Goal: Information Seeking & Learning: Learn about a topic

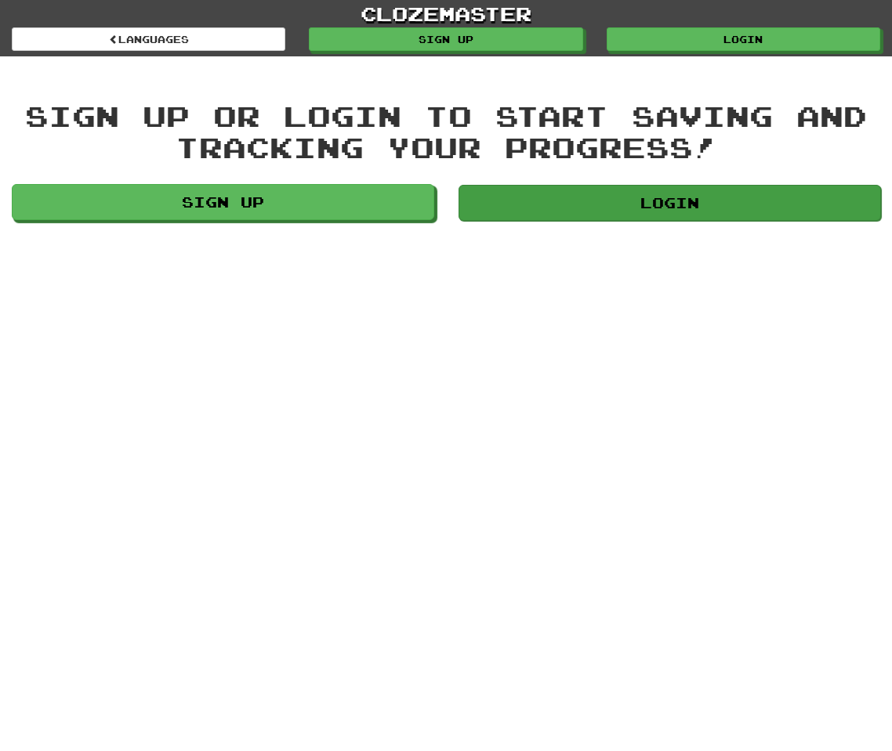
click at [530, 219] on link "Login" at bounding box center [669, 203] width 422 height 36
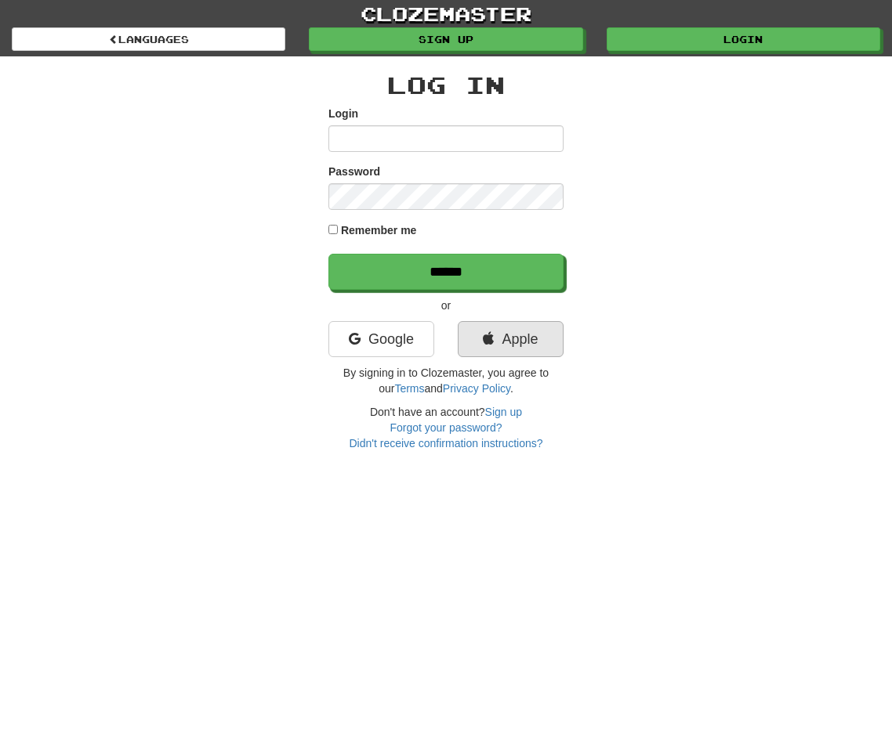
click at [497, 331] on link "Apple" at bounding box center [511, 339] width 106 height 36
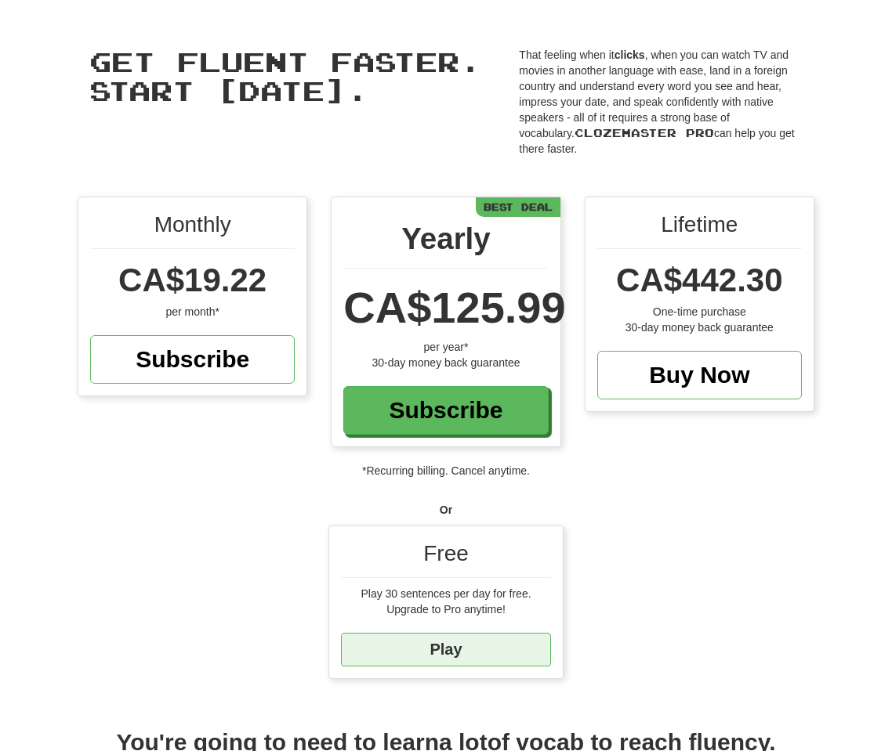
click at [523, 633] on link "Play" at bounding box center [446, 650] width 210 height 34
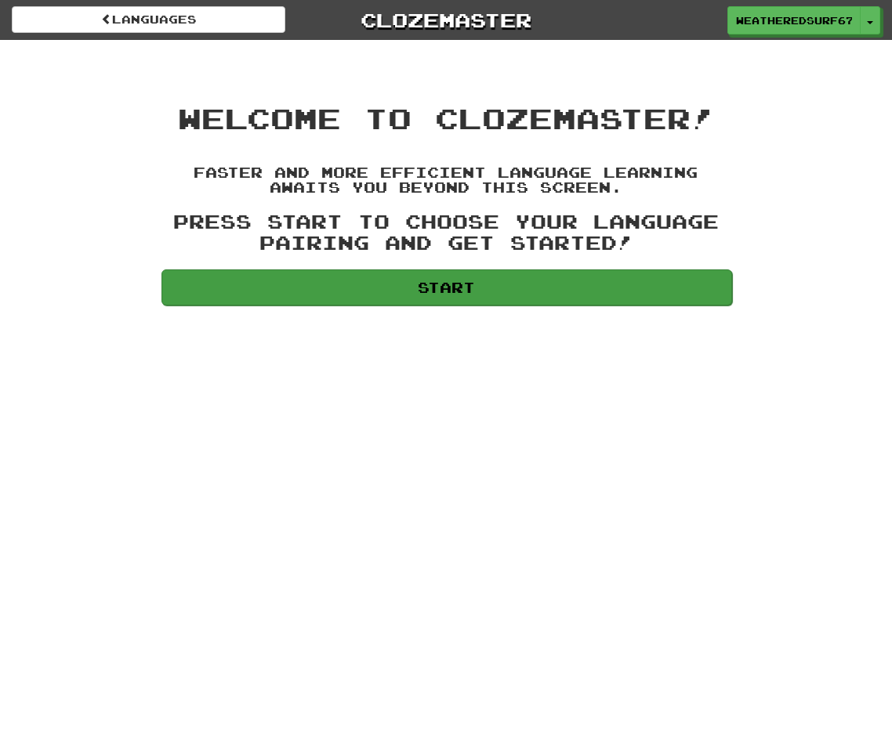
click at [432, 298] on link "Start" at bounding box center [446, 287] width 571 height 36
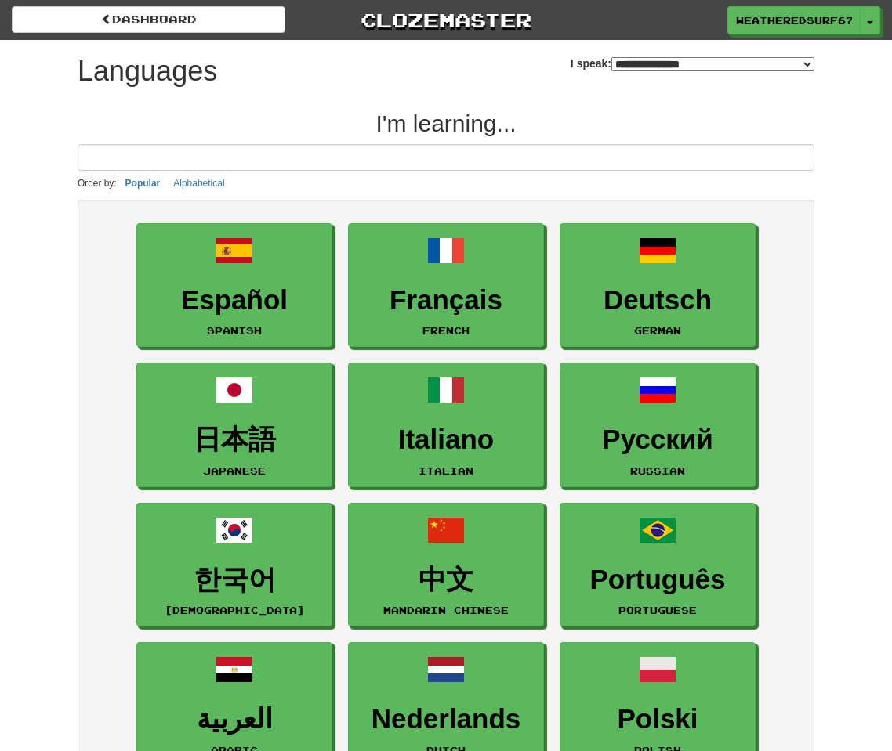
select select "*******"
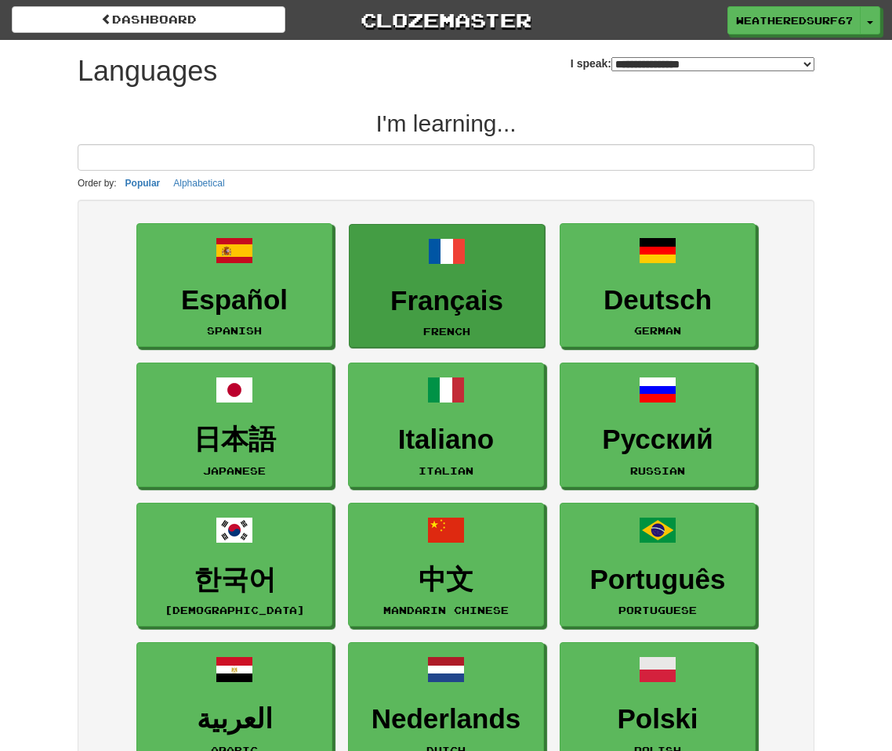
click at [465, 331] on small "French" at bounding box center [446, 331] width 47 height 11
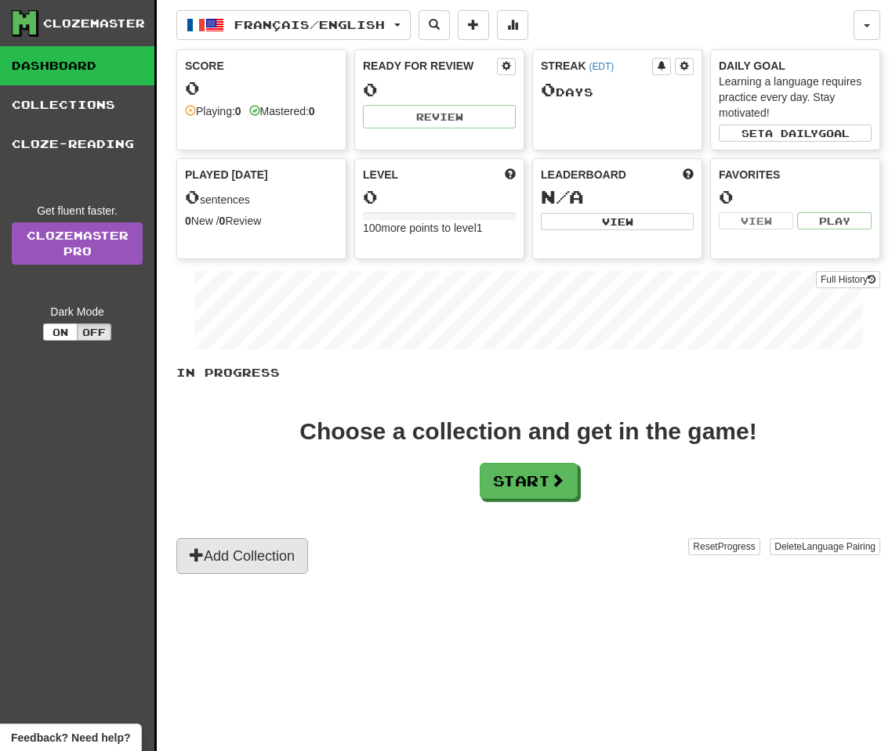
click at [244, 556] on button "Add Collection" at bounding box center [242, 556] width 132 height 36
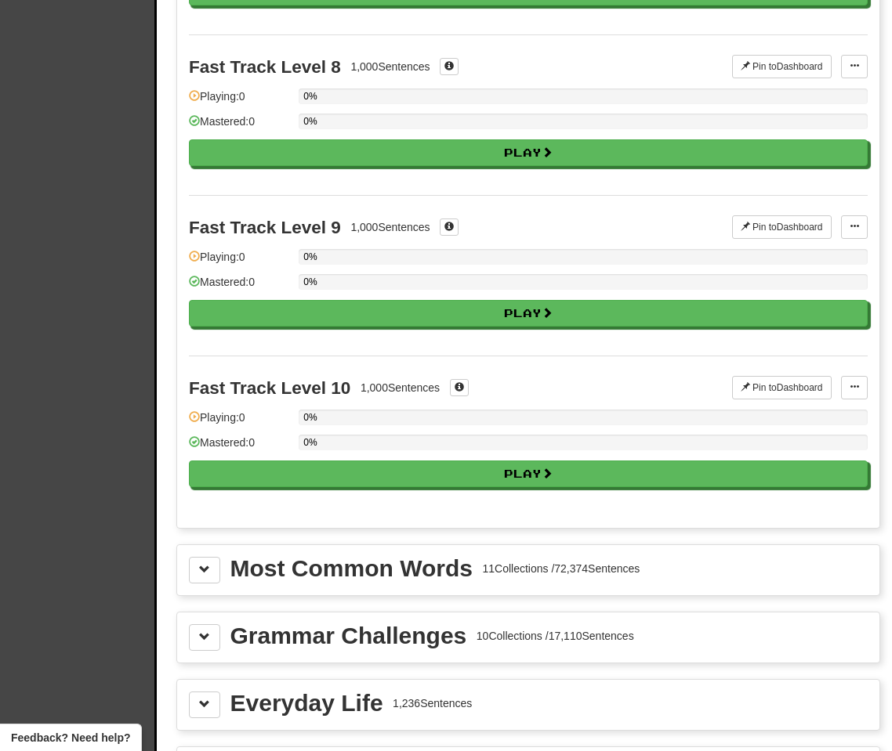
scroll to position [1258, 0]
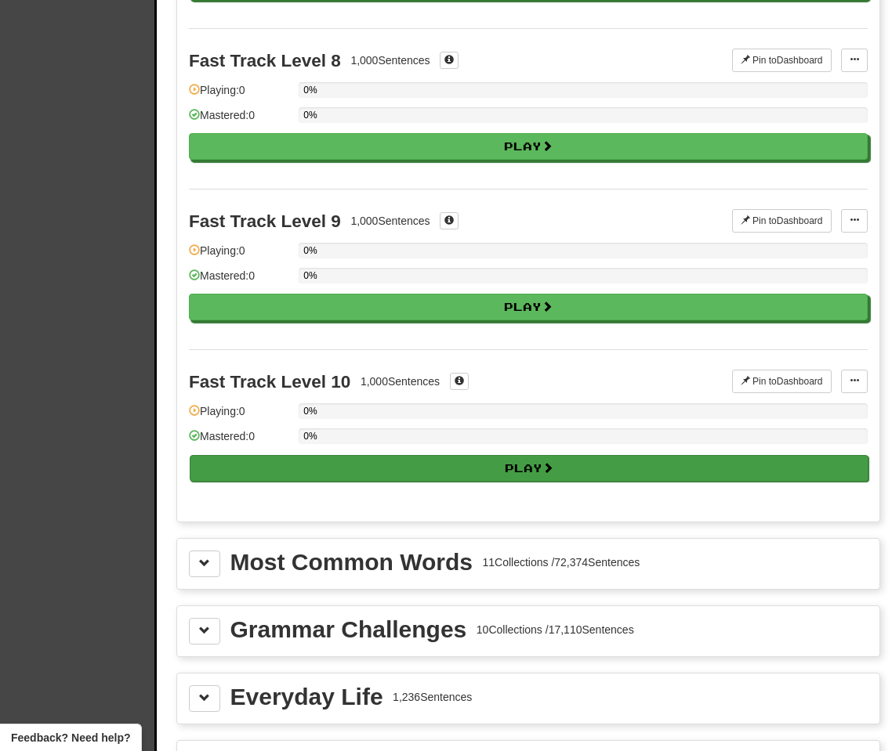
click at [435, 464] on button "Play" at bounding box center [529, 468] width 678 height 27
select select "**"
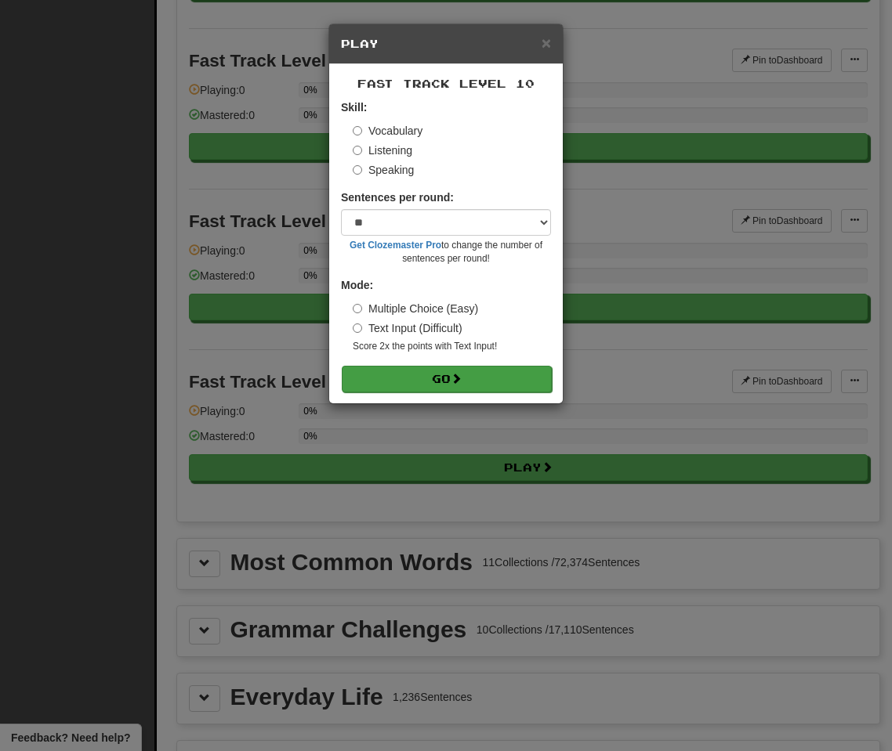
click at [470, 373] on button "Go" at bounding box center [447, 379] width 210 height 27
